Goal: Navigation & Orientation: Find specific page/section

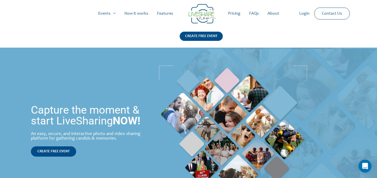
click at [302, 14] on link "Login" at bounding box center [304, 13] width 19 height 17
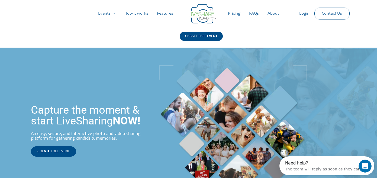
click at [165, 14] on link "Features" at bounding box center [165, 13] width 25 height 17
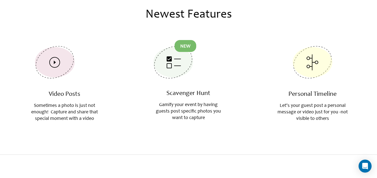
scroll to position [239, 0]
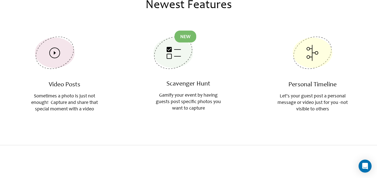
click at [179, 56] on img at bounding box center [174, 50] width 43 height 38
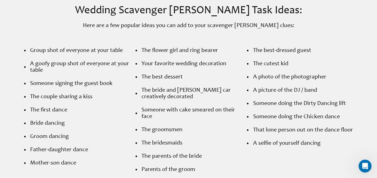
scroll to position [782, 0]
